Goal: Find specific page/section: Find specific page/section

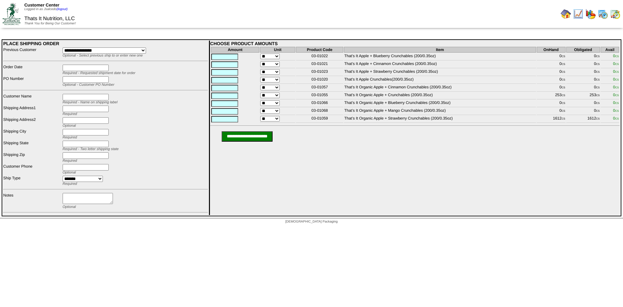
click at [564, 12] on img at bounding box center [566, 14] width 10 height 10
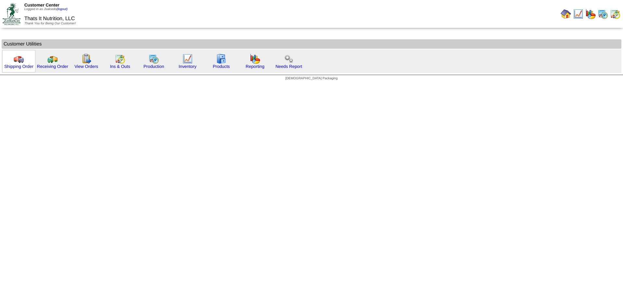
click at [19, 61] on img at bounding box center [19, 59] width 10 height 10
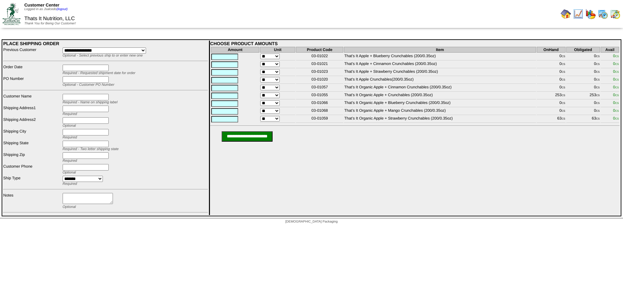
click at [617, 15] on img at bounding box center [615, 14] width 10 height 10
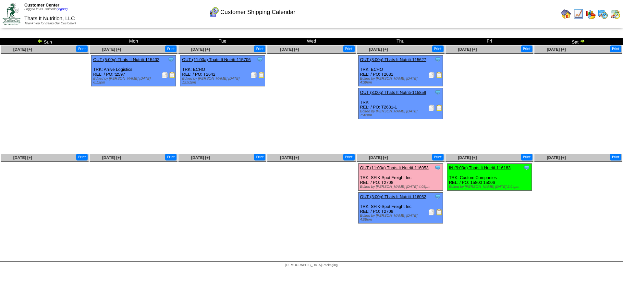
click at [438, 213] on img at bounding box center [439, 212] width 6 height 6
click at [603, 14] on img at bounding box center [603, 14] width 10 height 10
